Goal: Information Seeking & Learning: Learn about a topic

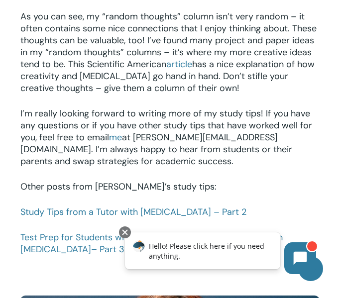
scroll to position [1384, 0]
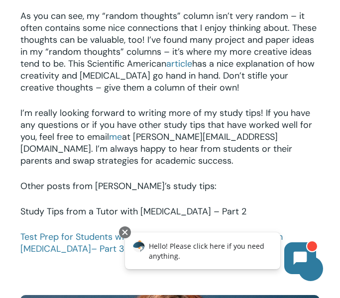
click at [191, 205] on link "Study Tips from a Tutor with [MEDICAL_DATA] – Part 2" at bounding box center [133, 211] width 226 height 12
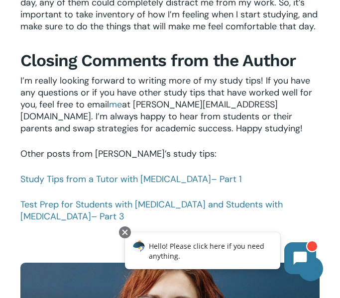
scroll to position [1191, 0]
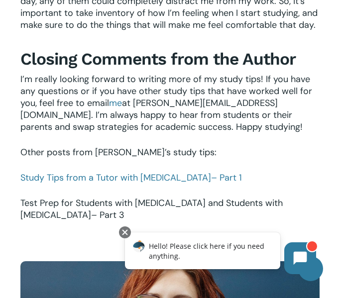
click at [246, 202] on link "Test Prep for Students with [MEDICAL_DATA] and Students with [MEDICAL_DATA] – P…" at bounding box center [151, 209] width 262 height 24
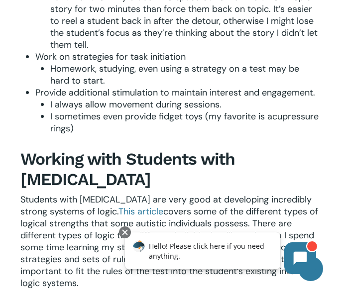
scroll to position [932, 0]
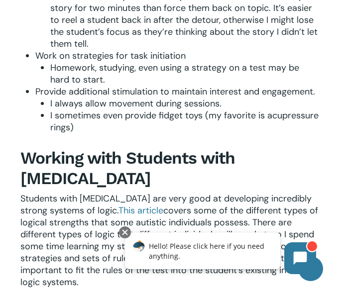
click at [236, 98] on li "I always allow movement during sessions." at bounding box center [184, 104] width 269 height 12
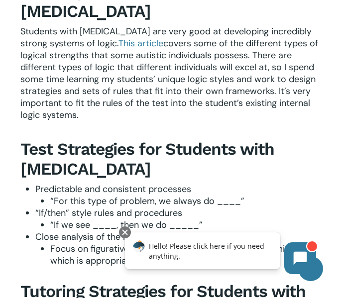
scroll to position [1098, 0]
